Goal: Task Accomplishment & Management: Use online tool/utility

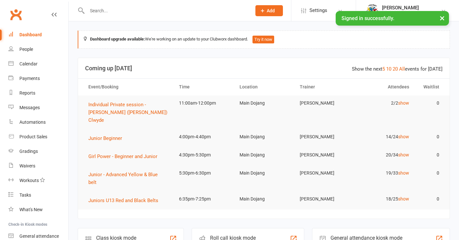
click at [109, 7] on input "text" at bounding box center [166, 10] width 162 height 9
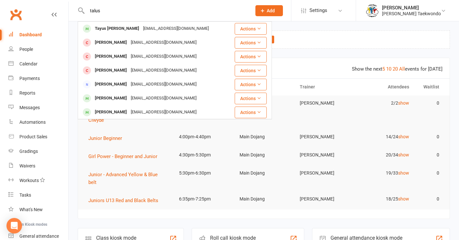
type input "talus"
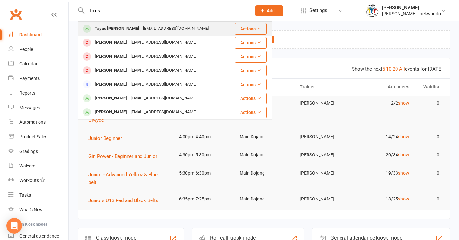
drag, startPoint x: 109, startPoint y: 7, endPoint x: 118, endPoint y: 28, distance: 22.4
click at [118, 28] on div "Tayus Perkins" at bounding box center [117, 28] width 48 height 9
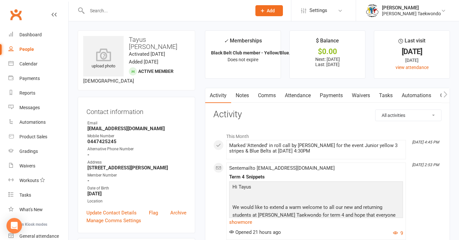
click at [327, 95] on link "Payments" at bounding box center [331, 95] width 32 height 15
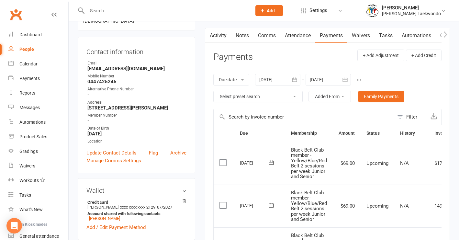
scroll to position [42, 0]
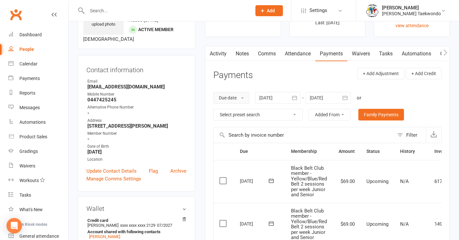
click at [244, 95] on button "Due date" at bounding box center [231, 98] width 36 height 12
click at [278, 83] on header "Payments + Add Adjustment + Add Credit" at bounding box center [327, 77] width 228 height 18
click at [292, 99] on icon "button" at bounding box center [294, 98] width 6 height 6
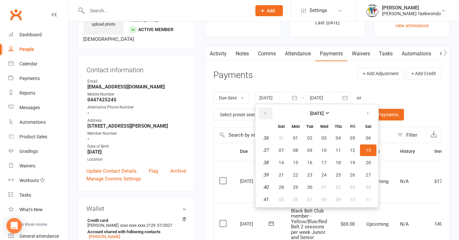
click at [267, 113] on icon "button" at bounding box center [265, 113] width 5 height 5
click at [311, 137] on span "01" at bounding box center [309, 137] width 5 height 5
type input "01 Jul 2025"
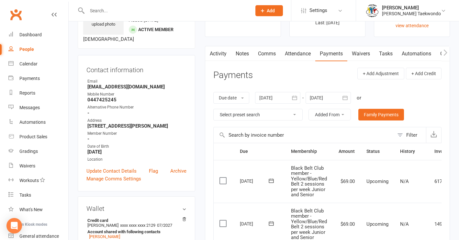
click at [346, 96] on icon "button" at bounding box center [345, 98] width 6 height 6
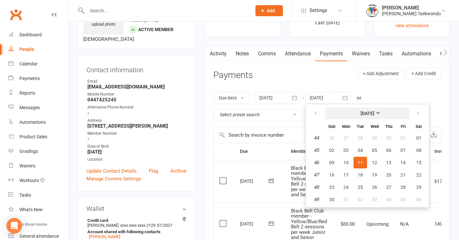
click at [374, 112] on strong "November 2025" at bounding box center [368, 113] width 14 height 5
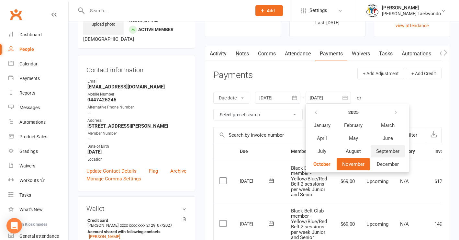
click at [381, 151] on span "September" at bounding box center [387, 151] width 23 height 6
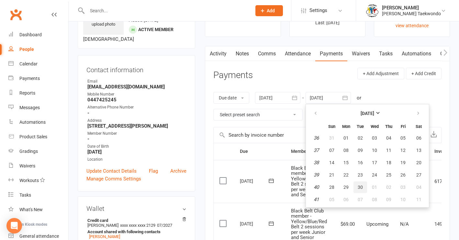
click at [363, 186] on span "30" at bounding box center [360, 187] width 5 height 5
type input "30 Sep 2025"
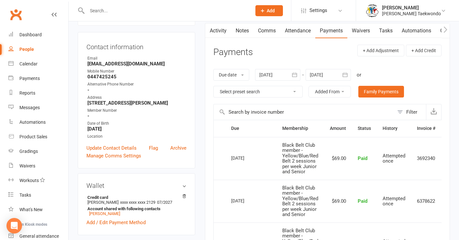
scroll to position [64, 0]
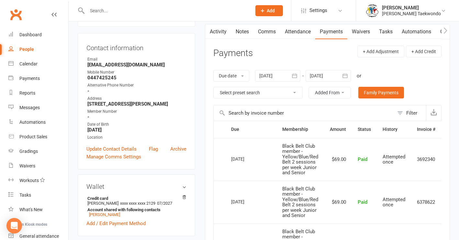
click at [297, 74] on icon "button" at bounding box center [294, 76] width 6 height 6
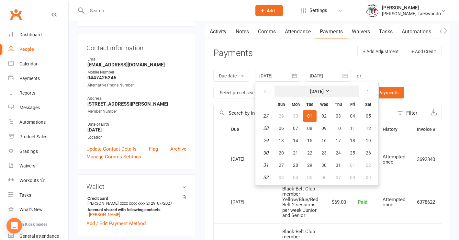
click at [324, 89] on strong "July 2025" at bounding box center [317, 91] width 14 height 5
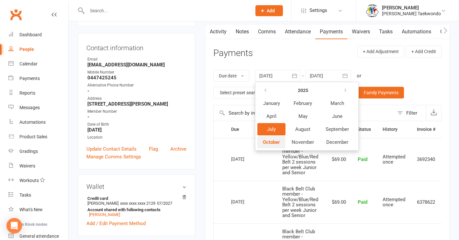
click at [274, 142] on span "October" at bounding box center [271, 142] width 17 height 6
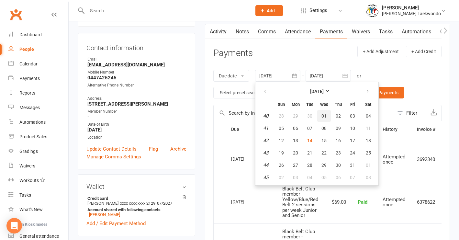
drag, startPoint x: 327, startPoint y: 115, endPoint x: 344, endPoint y: 81, distance: 38.1
click at [327, 114] on span "01" at bounding box center [323, 115] width 5 height 5
type input "01 Oct 2025"
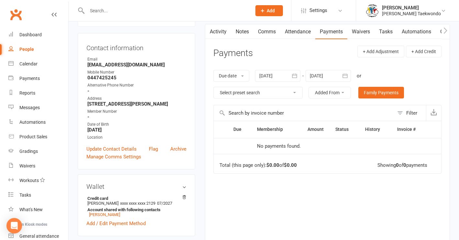
click at [346, 76] on icon "button" at bounding box center [345, 76] width 6 height 6
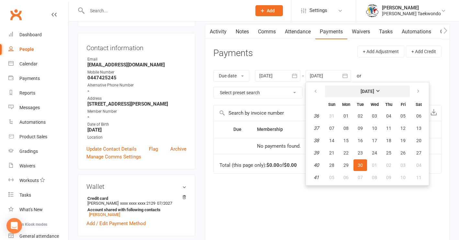
click at [374, 90] on strong "[DATE]" at bounding box center [368, 91] width 14 height 5
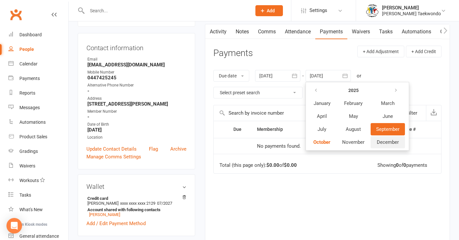
click at [381, 142] on span "December" at bounding box center [388, 142] width 22 height 6
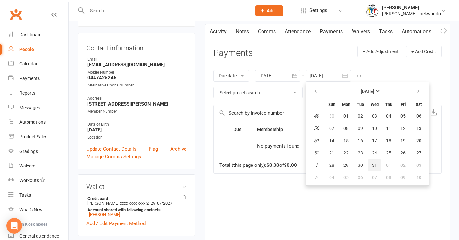
click at [376, 165] on span "31" at bounding box center [374, 165] width 5 height 5
type input "31 Dec 2025"
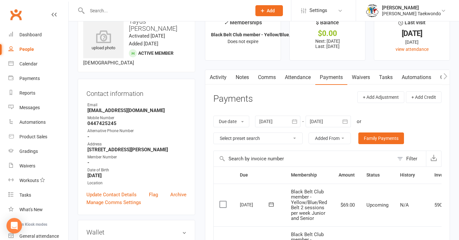
scroll to position [0, 0]
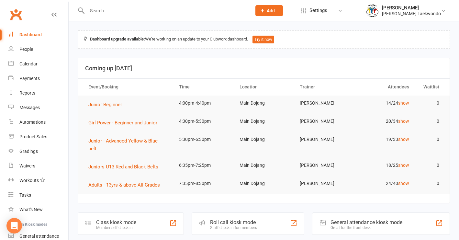
click at [109, 11] on input "text" at bounding box center [166, 10] width 162 height 9
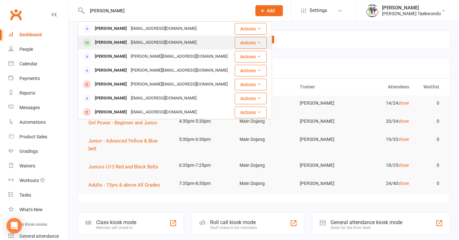
type input "[PERSON_NAME]"
click at [129, 44] on div "[EMAIL_ADDRESS][DOMAIN_NAME]" at bounding box center [164, 42] width 70 height 9
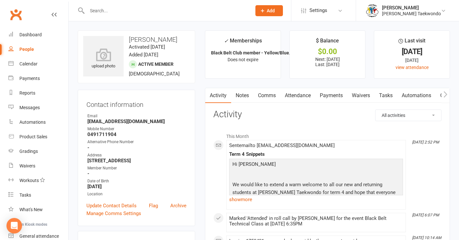
click at [134, 121] on strong "[EMAIL_ADDRESS][DOMAIN_NAME]" at bounding box center [136, 121] width 99 height 6
drag, startPoint x: 132, startPoint y: 121, endPoint x: 87, endPoint y: 123, distance: 44.7
click at [87, 123] on strong "[EMAIL_ADDRESS][DOMAIN_NAME]" at bounding box center [136, 121] width 99 height 6
copy strong "[EMAIL_ADDRESS][DOMAIN_NAME]"
click at [97, 11] on input "text" at bounding box center [166, 10] width 162 height 9
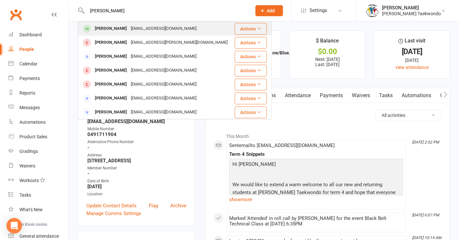
type input "[PERSON_NAME]"
click at [103, 27] on div "[PERSON_NAME]" at bounding box center [111, 28] width 36 height 9
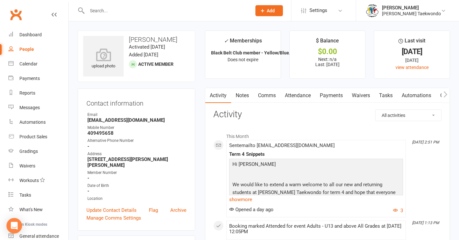
click at [101, 12] on input "text" at bounding box center [166, 10] width 162 height 9
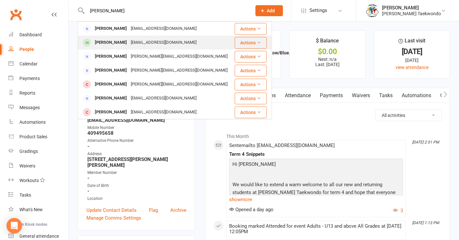
type input "[PERSON_NAME]"
click at [108, 40] on div "[PERSON_NAME]" at bounding box center [111, 42] width 36 height 9
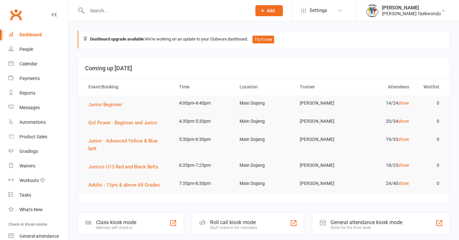
click at [102, 11] on input "text" at bounding box center [166, 10] width 162 height 9
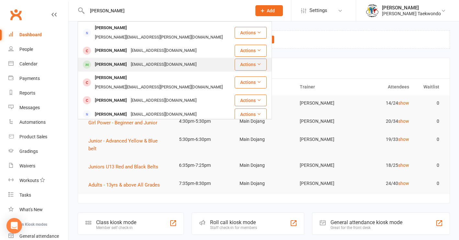
type input "stephanie"
click at [108, 60] on div "Stephanie Beyer" at bounding box center [111, 64] width 36 height 9
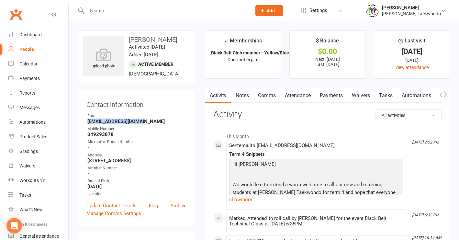
drag, startPoint x: 141, startPoint y: 122, endPoint x: 88, endPoint y: 122, distance: 53.7
click at [88, 122] on strong "beyersteph1@gmail.com" at bounding box center [136, 121] width 99 height 6
copy strong "beyersteph1@gmail.com"
click at [99, 12] on input "text" at bounding box center [166, 10] width 162 height 9
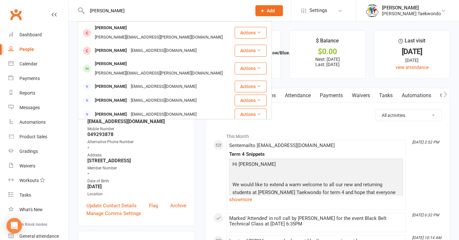
type input "Gabriel"
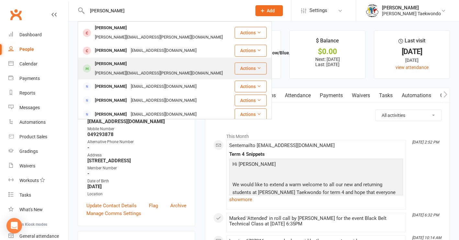
drag, startPoint x: 100, startPoint y: 21, endPoint x: 124, endPoint y: 53, distance: 40.1
click at [124, 59] on div "Gabriella Cabral - Williams" at bounding box center [111, 63] width 36 height 9
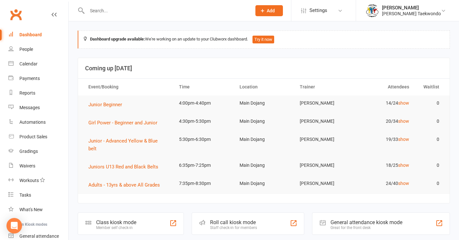
click at [240, 219] on div "Roll call kiosk mode" at bounding box center [233, 222] width 47 height 6
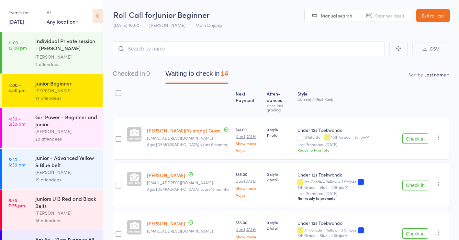
click at [89, 59] on div "[PERSON_NAME]" at bounding box center [66, 56] width 62 height 7
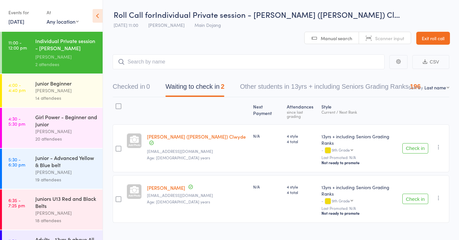
click at [87, 99] on div "14 attendees" at bounding box center [66, 97] width 62 height 7
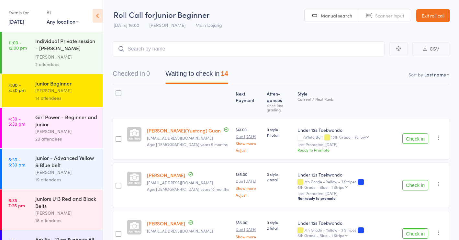
click at [80, 61] on div "2 attendees" at bounding box center [66, 64] width 62 height 7
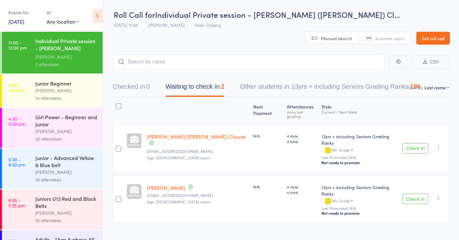
click at [77, 100] on div "14 attendees" at bounding box center [66, 97] width 62 height 7
